Goal: Information Seeking & Learning: Learn about a topic

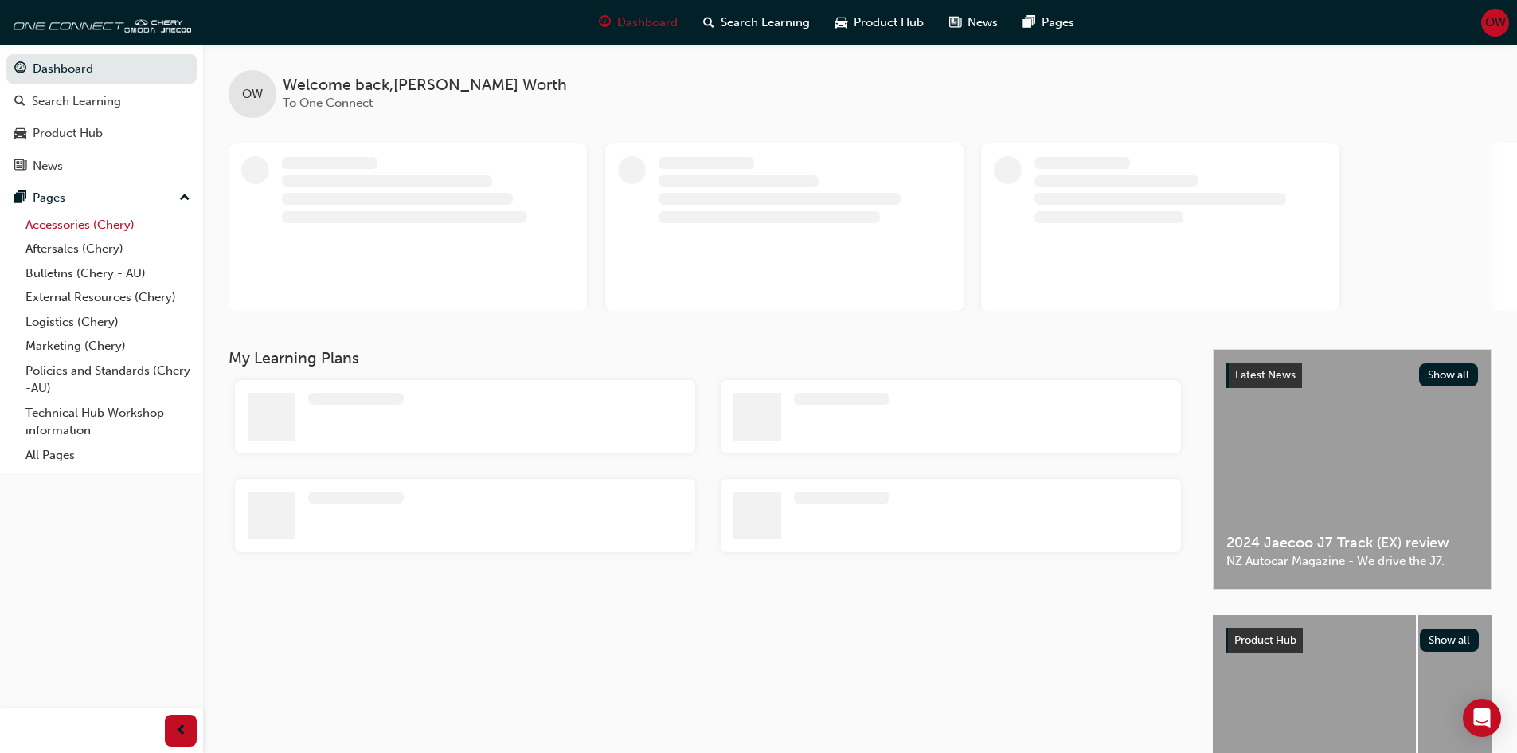
click at [49, 227] on link "Accessories (Chery)" at bounding box center [108, 225] width 178 height 25
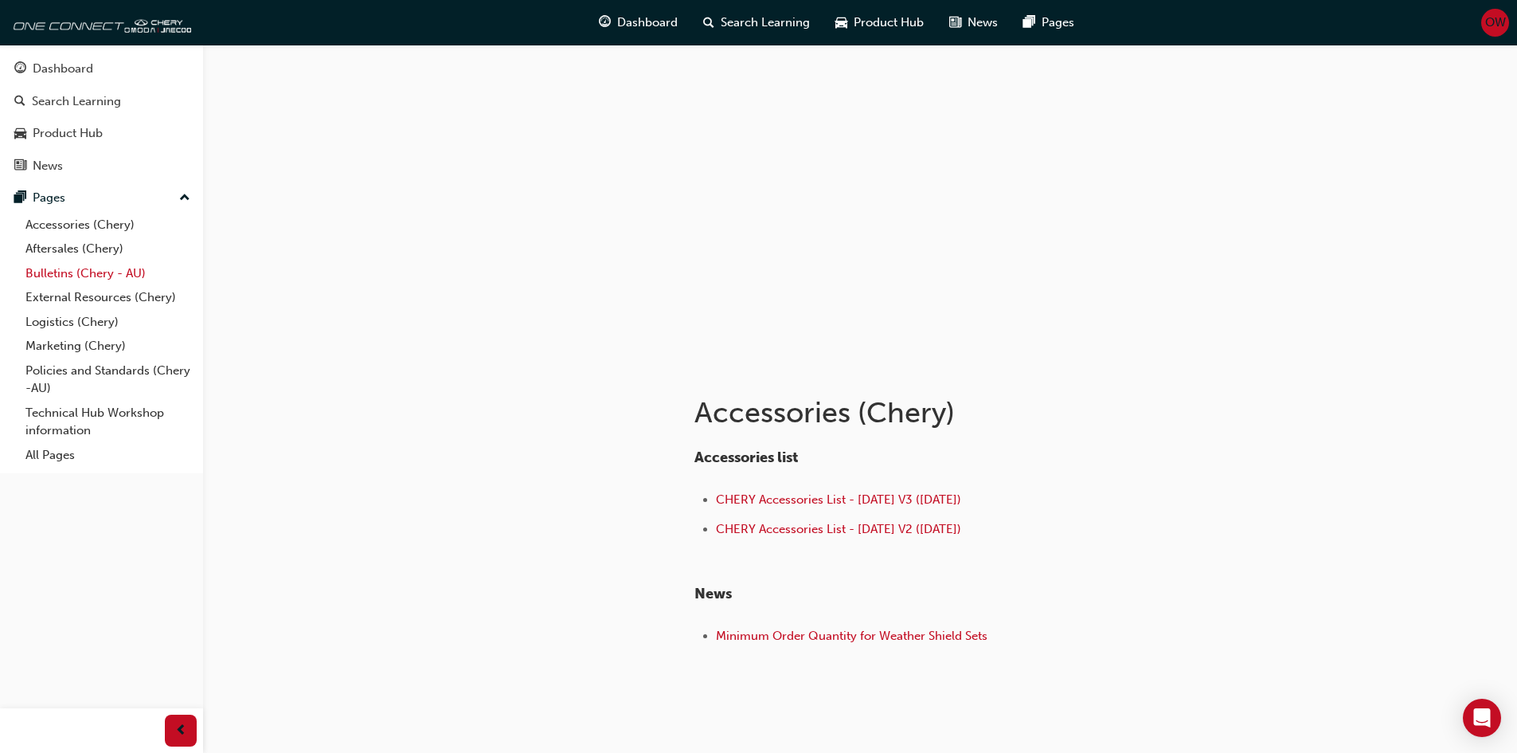
click at [80, 280] on link "Bulletins (Chery - AU)" at bounding box center [108, 273] width 178 height 25
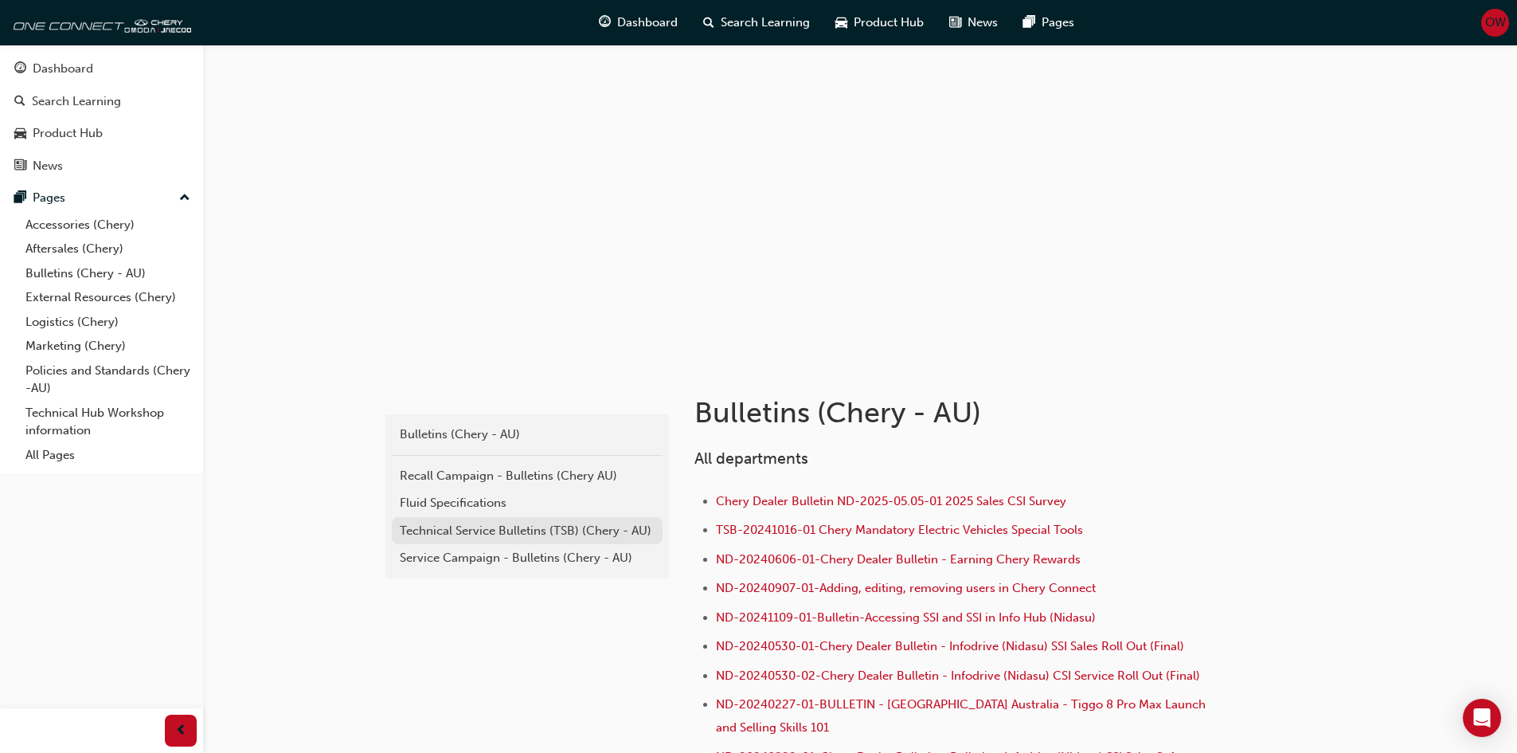
click at [478, 535] on div "Technical Service Bulletins (TSB) (Chery - AU)" at bounding box center [527, 531] width 255 height 18
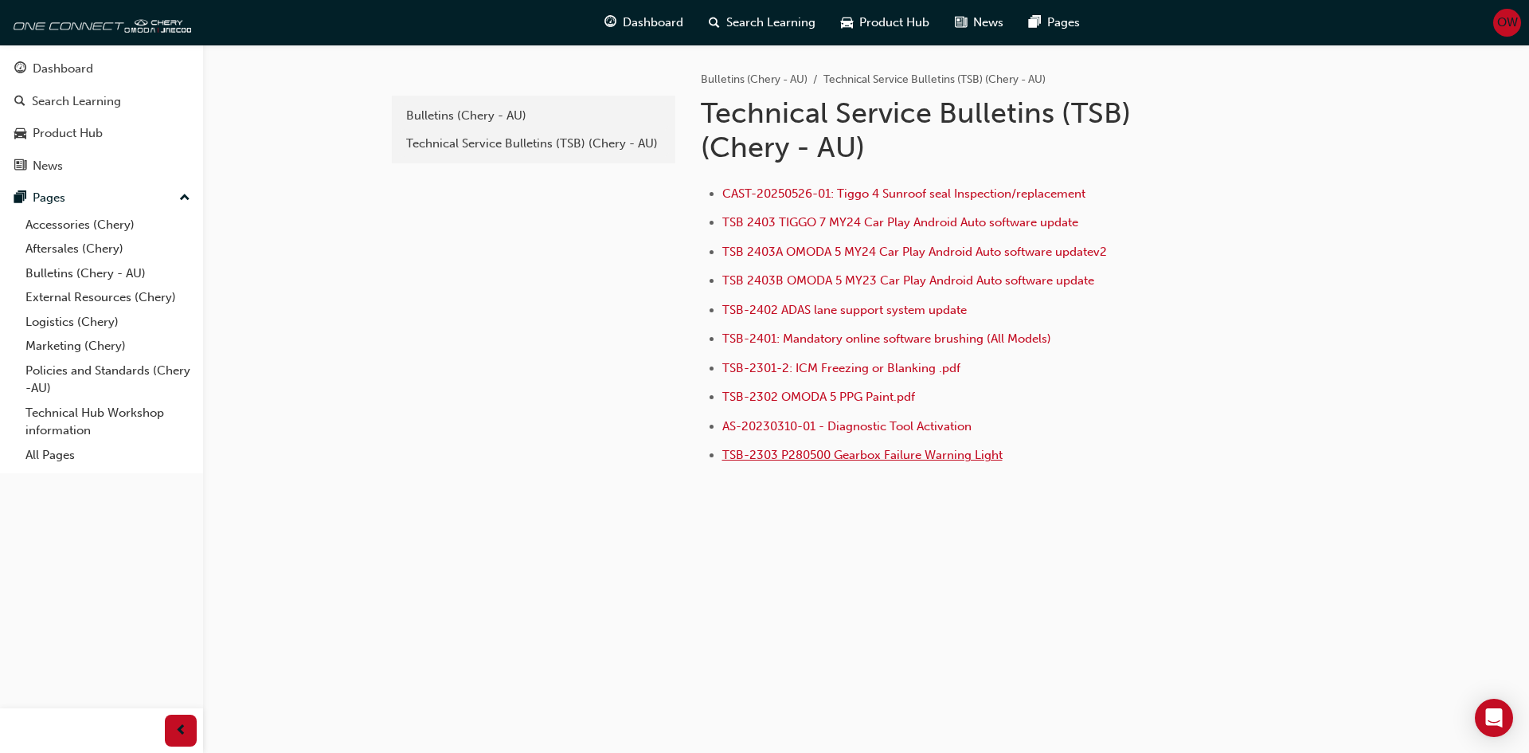
click at [875, 460] on span "TSB-2303 P280500 Gearbox Failure Warning Light" at bounding box center [862, 455] width 280 height 14
click at [504, 119] on div "Bulletins (Chery - AU)" at bounding box center [533, 116] width 255 height 18
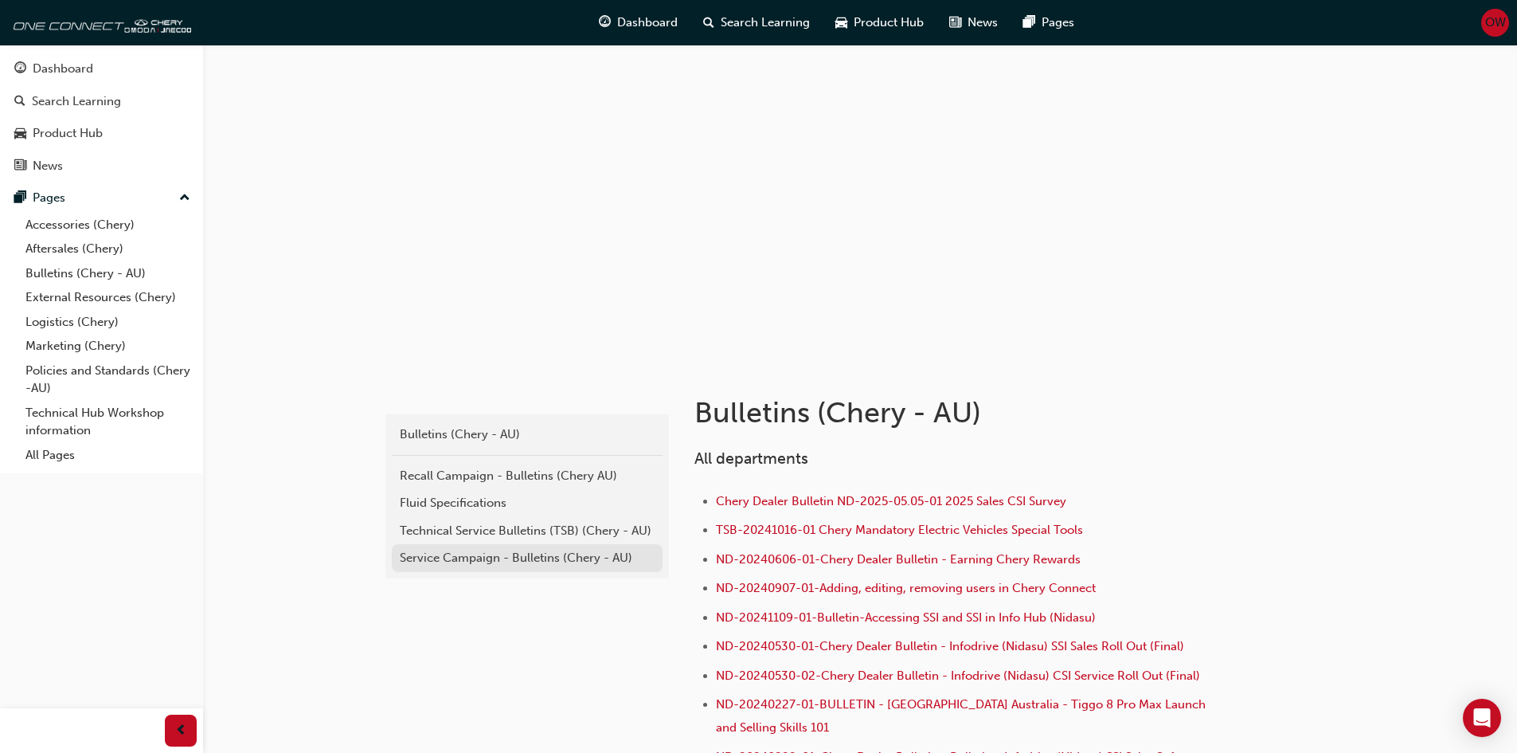
click at [567, 569] on link "Service Campaign - Bulletins (Chery - AU)" at bounding box center [527, 558] width 271 height 28
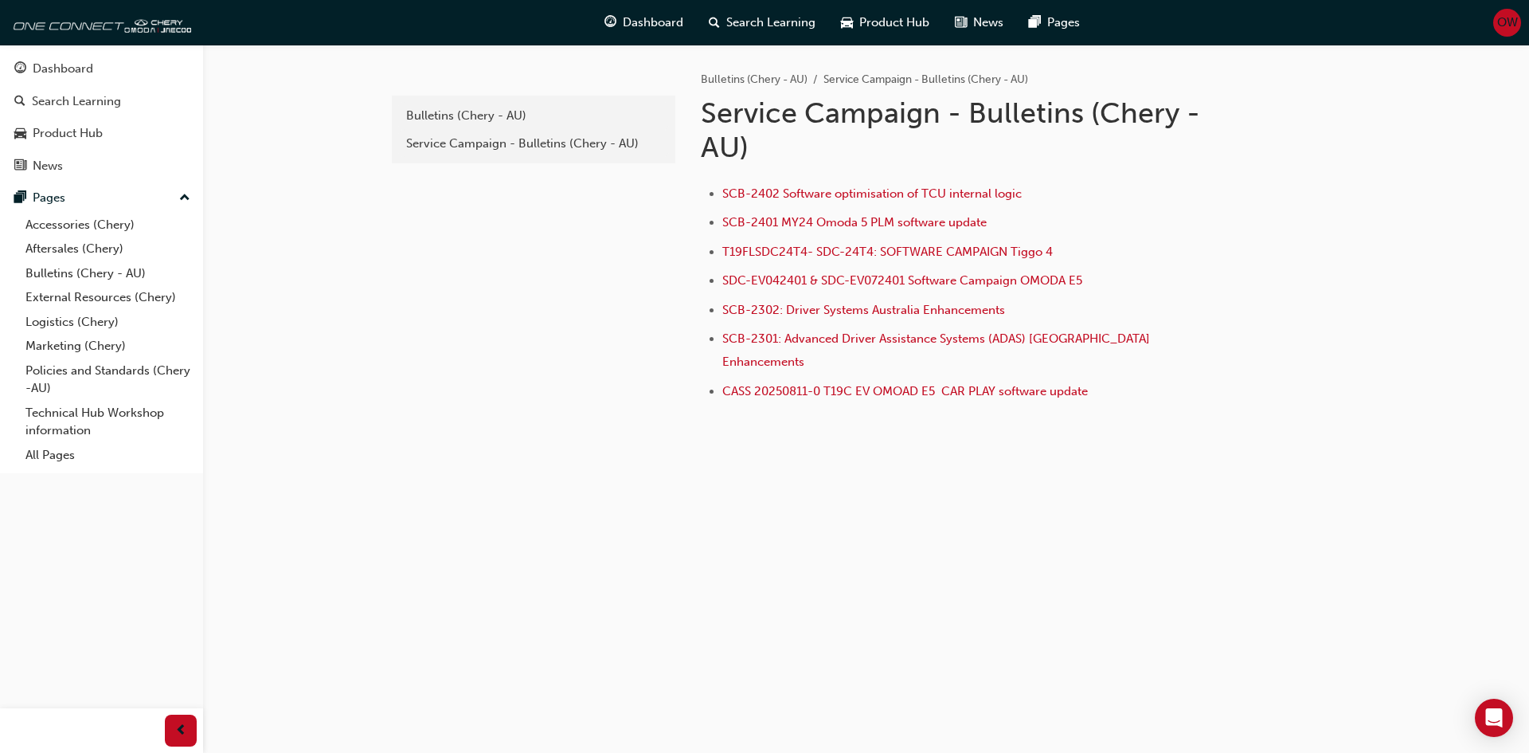
click at [972, 181] on div "SCB-2402 Software optimisation of TCU internal logic SCB-2401 MY24 Omoda 5 PLM …" at bounding box center [1010, 287] width 618 height 233
click at [975, 191] on span "SCB-2402 Software optimisation of TCU internal logic" at bounding box center [871, 193] width 299 height 14
click at [821, 253] on span "T19FLSDC24T4- SDC-24T4: SOFTWARE CAMPAIGN Tiggo 4" at bounding box center [887, 251] width 330 height 14
click at [61, 461] on link "All Pages" at bounding box center [108, 455] width 178 height 25
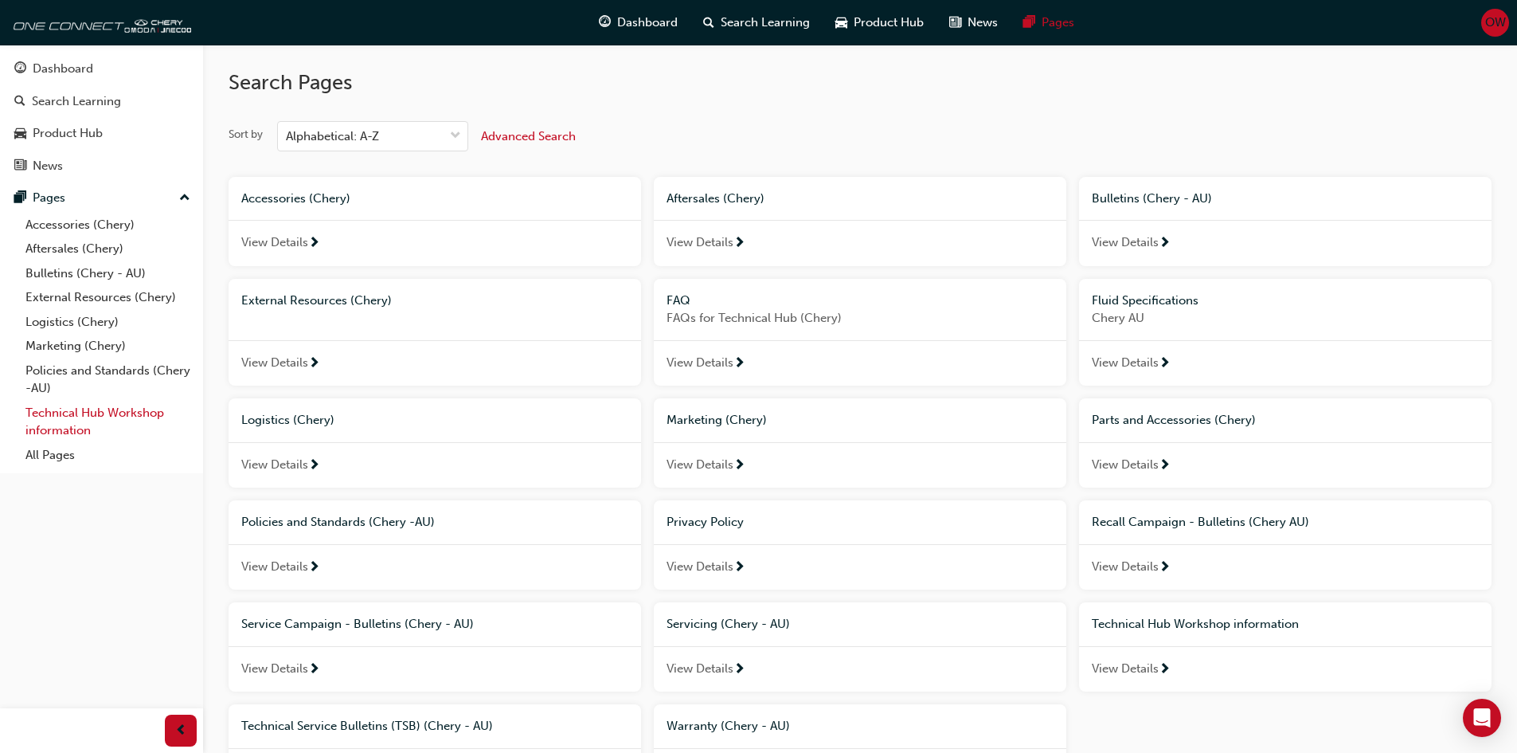
click at [67, 420] on link "Technical Hub Workshop information" at bounding box center [108, 422] width 178 height 42
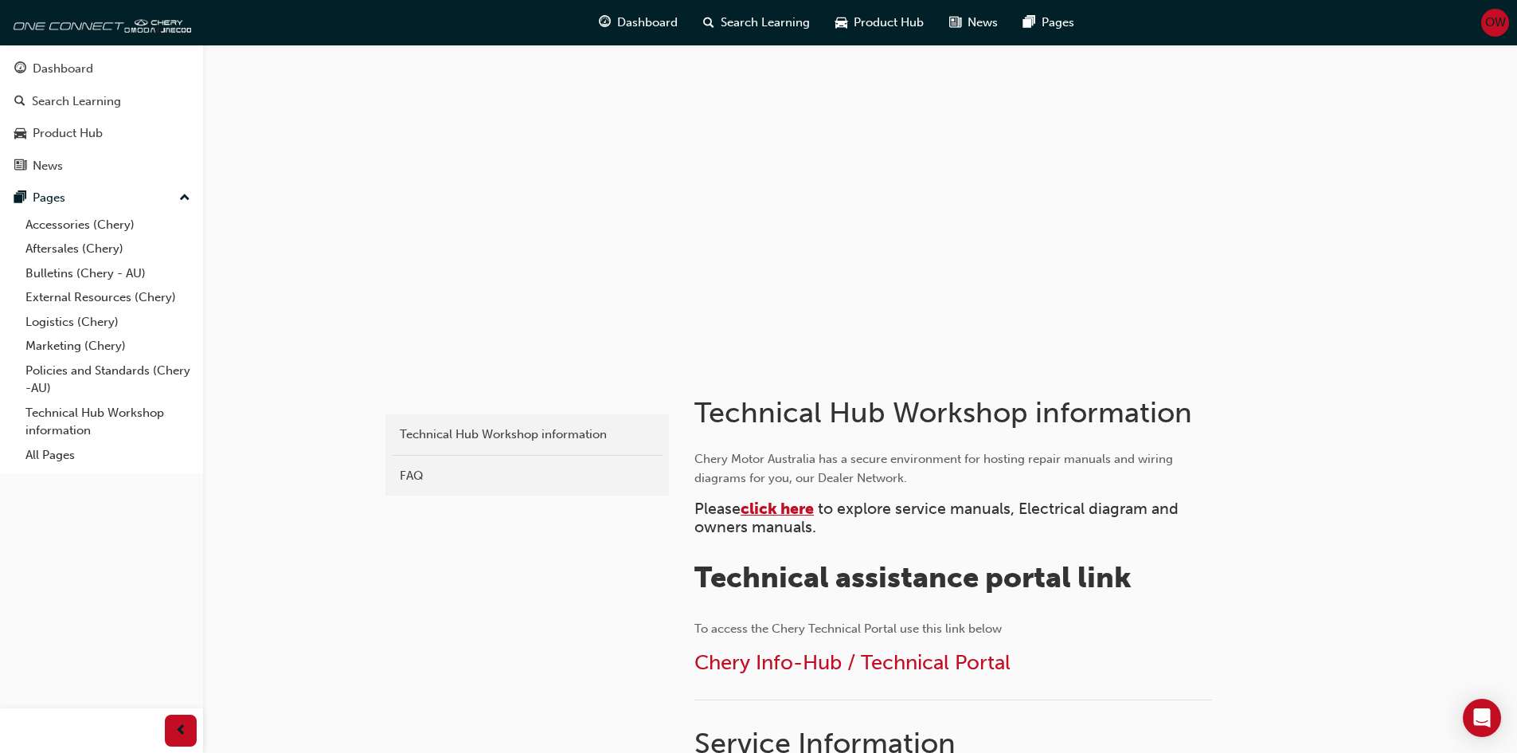
click at [790, 504] on span "click here" at bounding box center [777, 508] width 73 height 18
